Goal: Find specific page/section: Find specific page/section

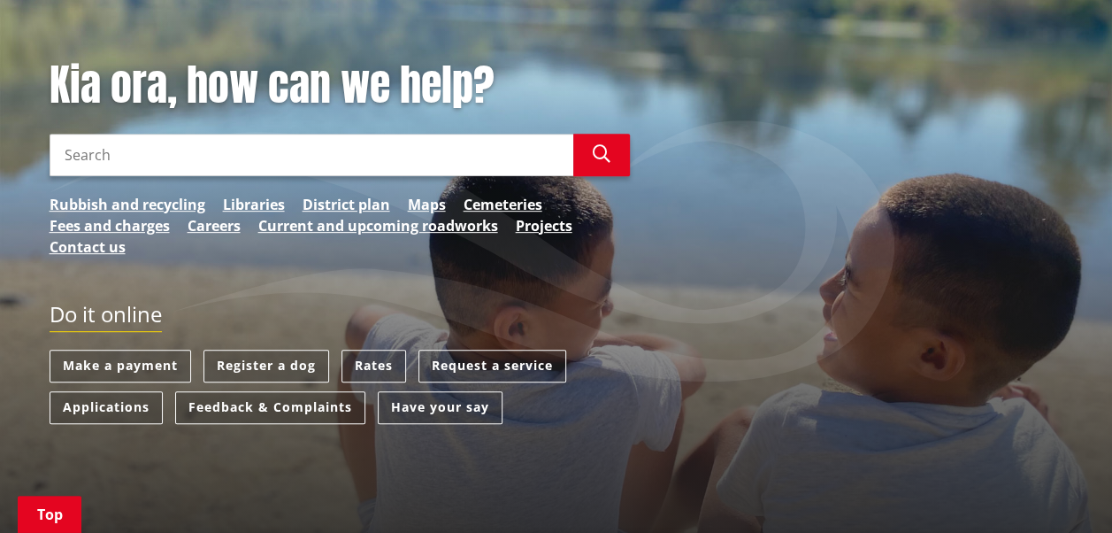
scroll to position [297, 0]
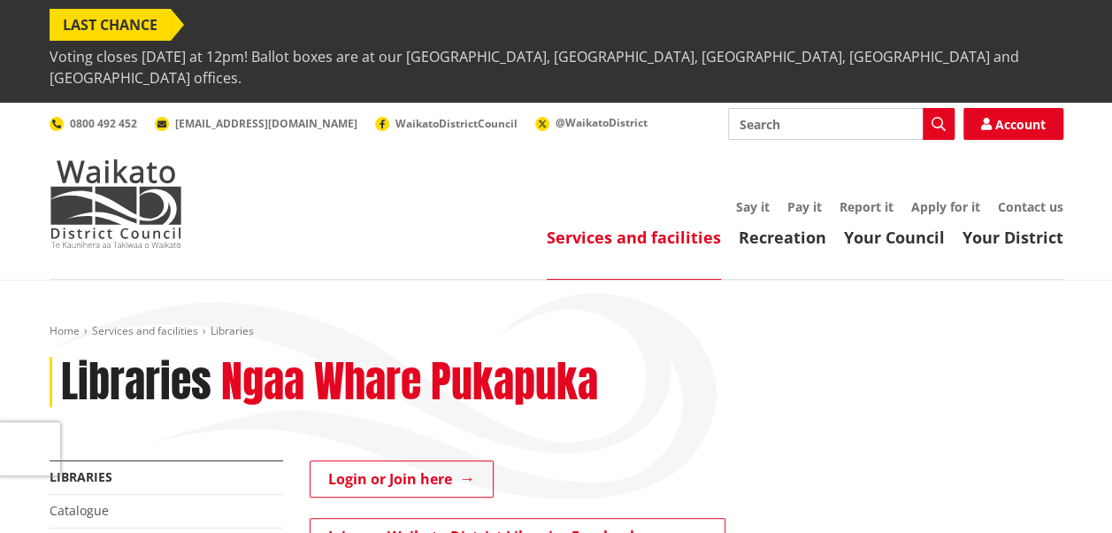
click at [646, 41] on span "Voting closes [DATE] at 12pm! Ballot boxes are at our [GEOGRAPHIC_DATA], [GEOGR…" at bounding box center [557, 67] width 1014 height 53
